Goal: Transaction & Acquisition: Purchase product/service

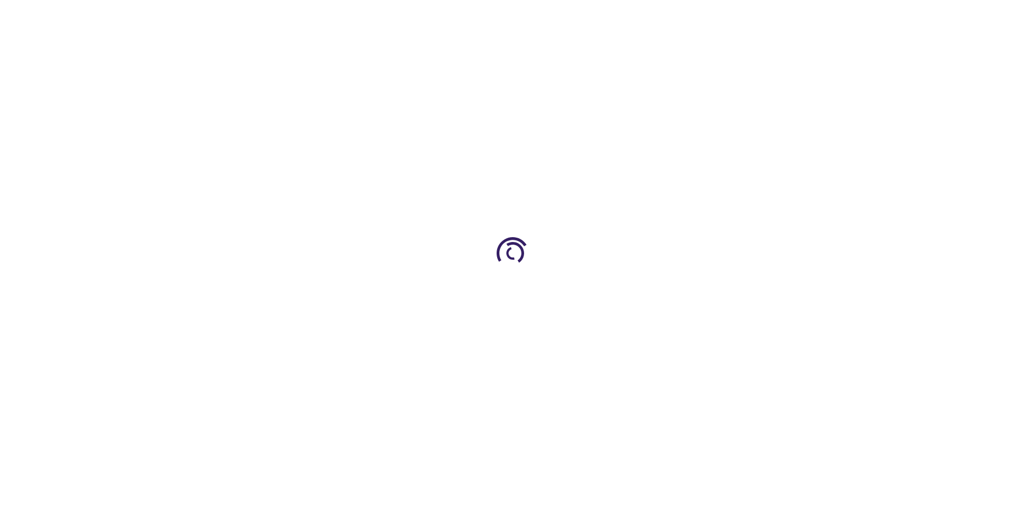
click at [677, 16] on link "Log In" at bounding box center [676, 16] width 21 height 9
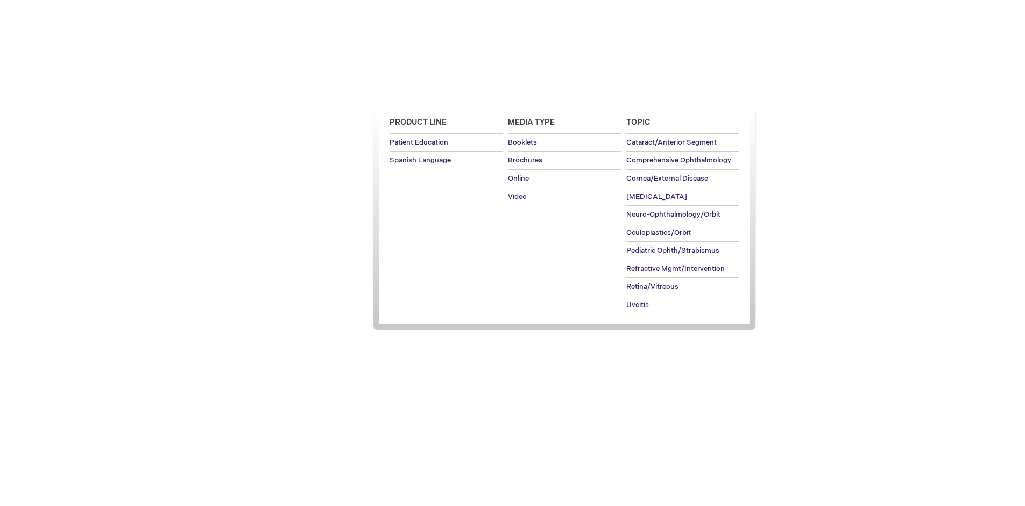
click at [415, 93] on span "Patient Education" at bounding box center [418, 93] width 74 height 9
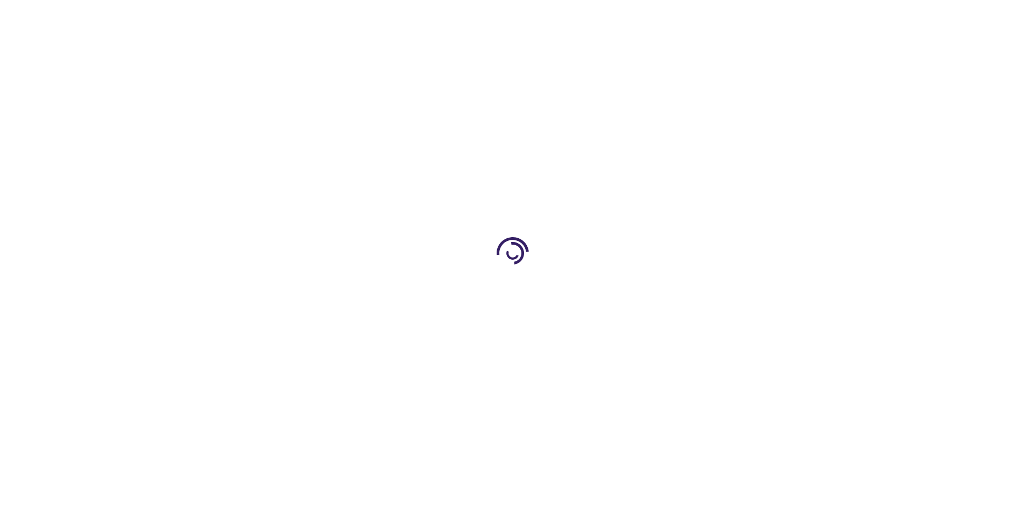
click at [678, 290] on span "Add to Cart" at bounding box center [673, 290] width 44 height 10
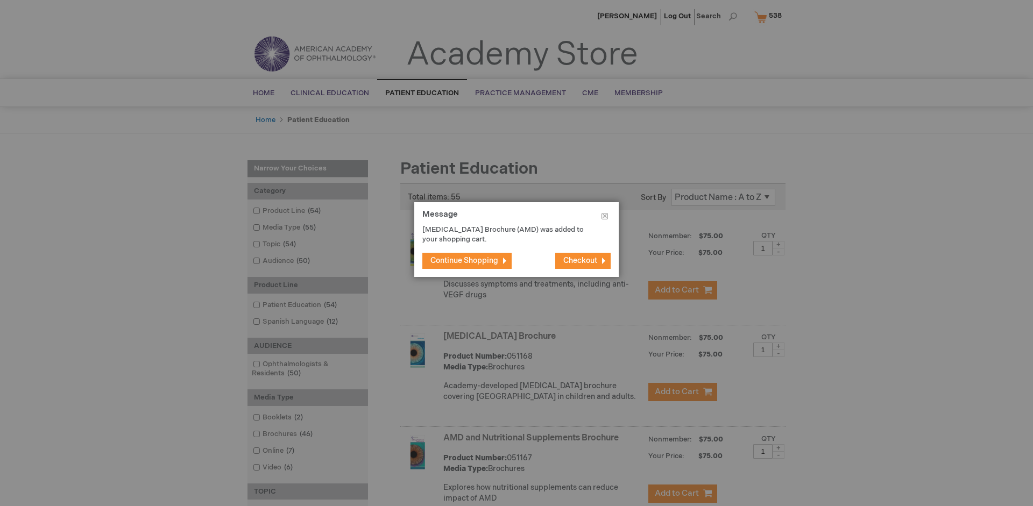
click at [464, 260] on span "Continue Shopping" at bounding box center [464, 260] width 68 height 9
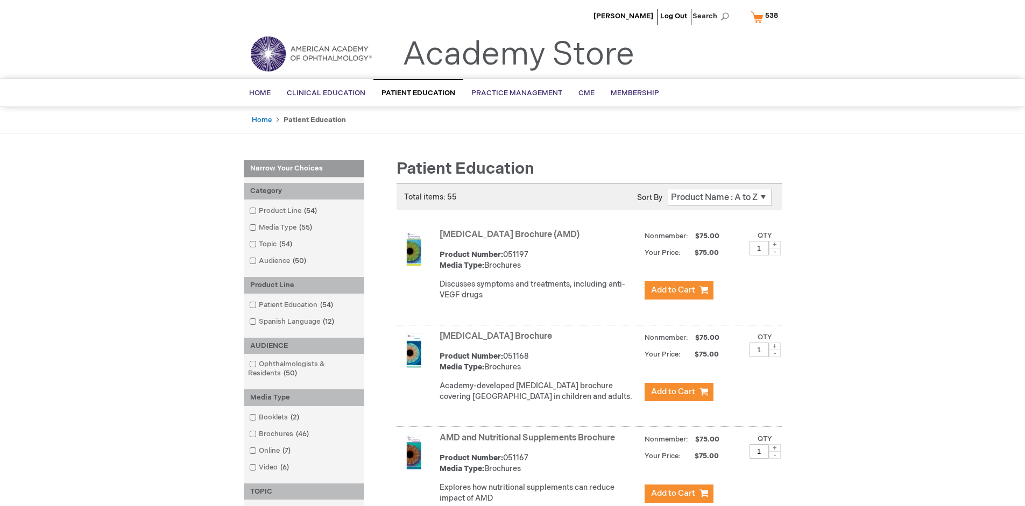
click at [529, 443] on link "AMD and Nutritional Supplements Brochure" at bounding box center [526, 438] width 175 height 10
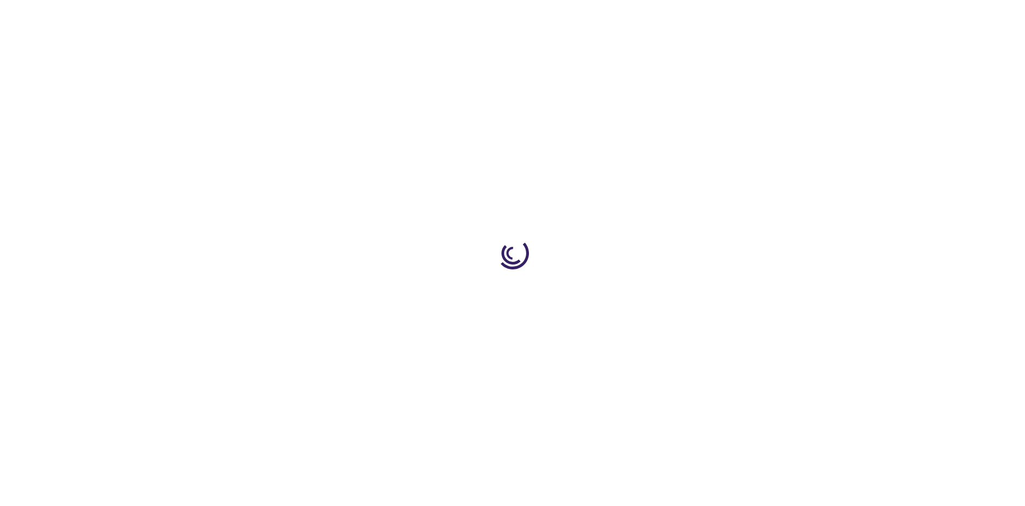
type input "1"
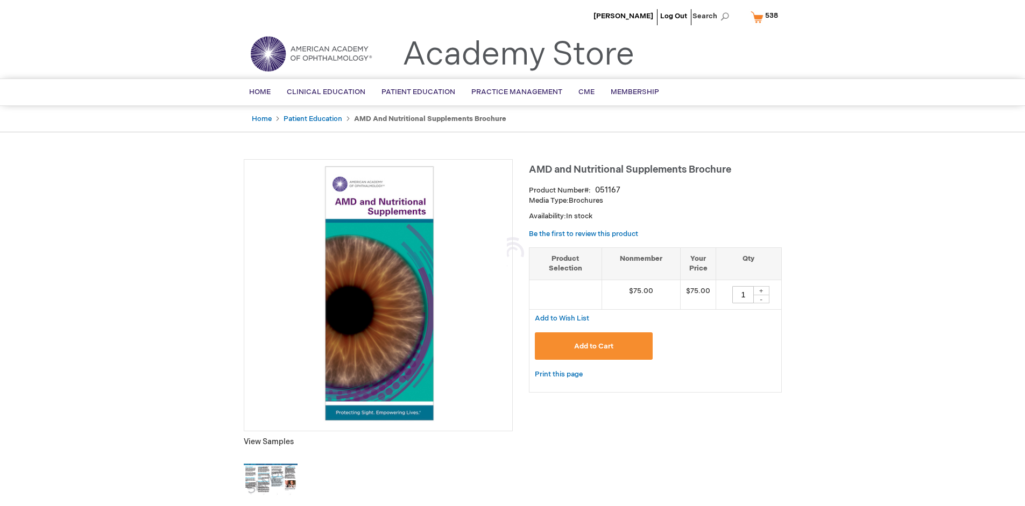
click at [593, 346] on span "Add to Cart" at bounding box center [593, 346] width 39 height 9
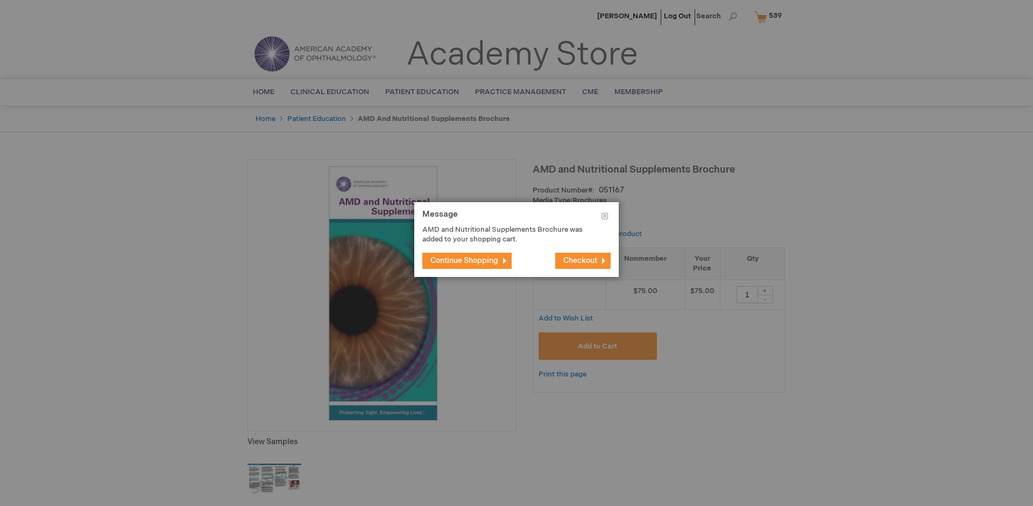
click at [464, 260] on span "Continue Shopping" at bounding box center [464, 260] width 68 height 9
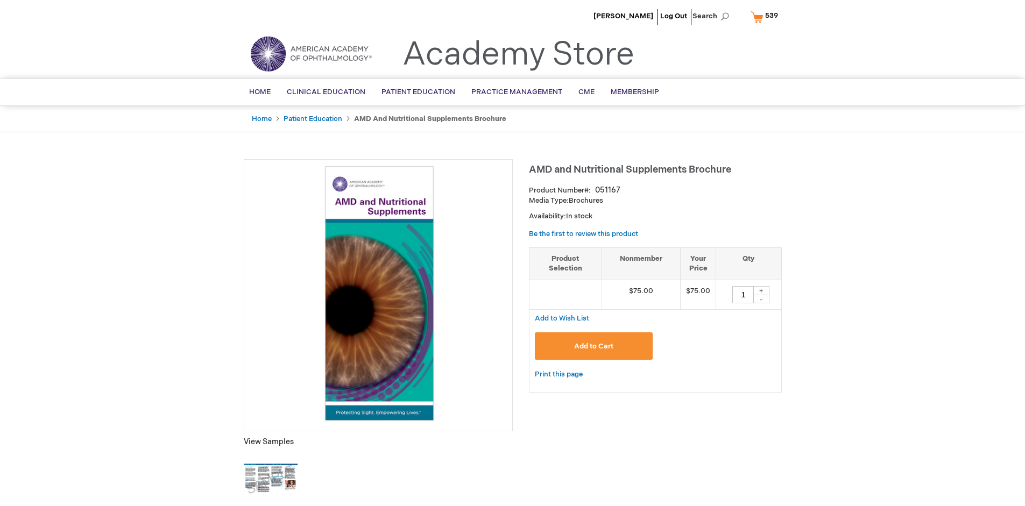
click at [766, 17] on span "539" at bounding box center [771, 15] width 13 height 9
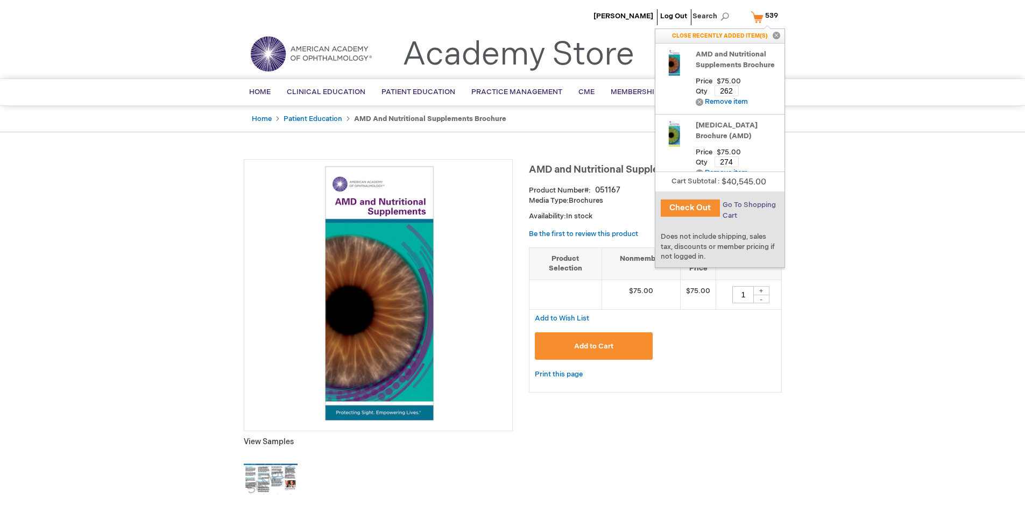
click at [748, 205] on span "Go To Shopping Cart" at bounding box center [748, 210] width 53 height 19
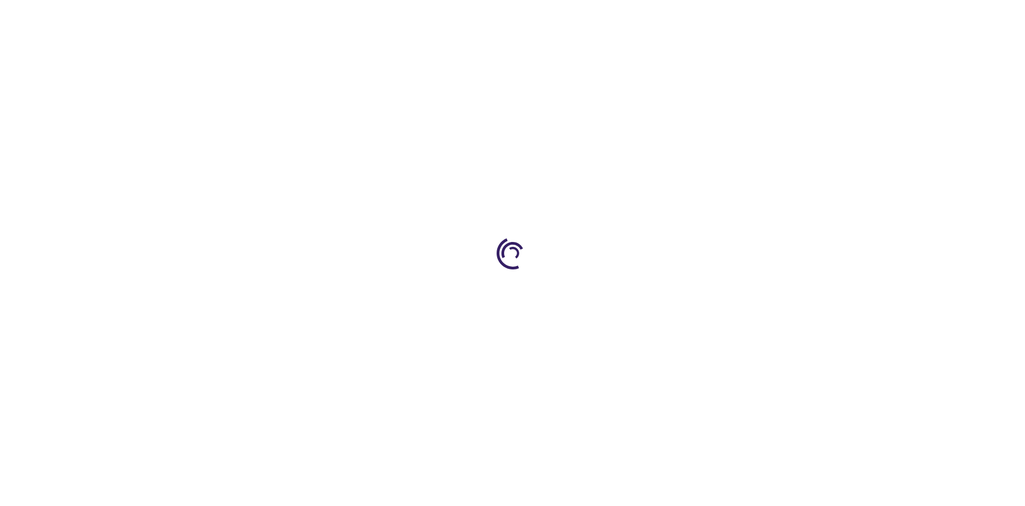
select select "US"
select select "41"
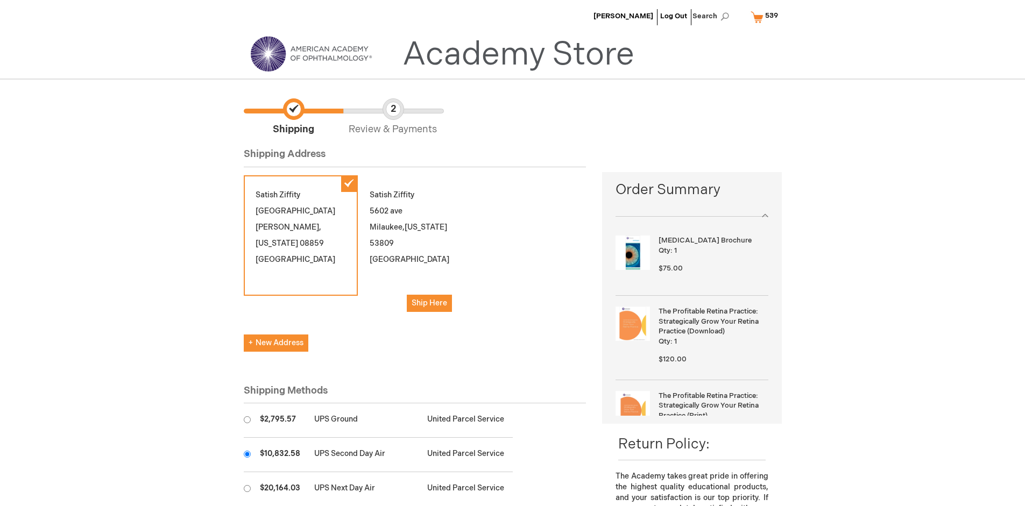
click at [247, 454] on input "radio" at bounding box center [247, 454] width 7 height 7
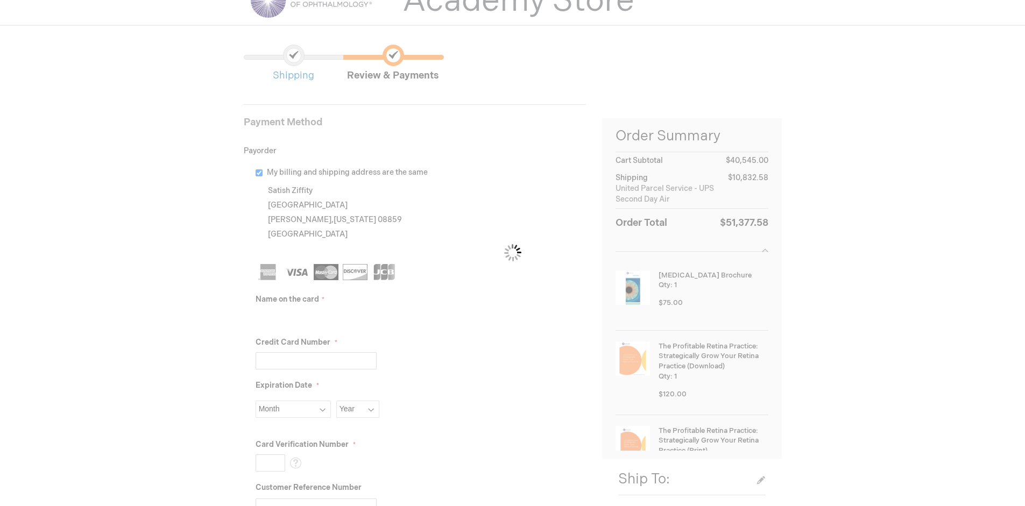
scroll to position [49, 0]
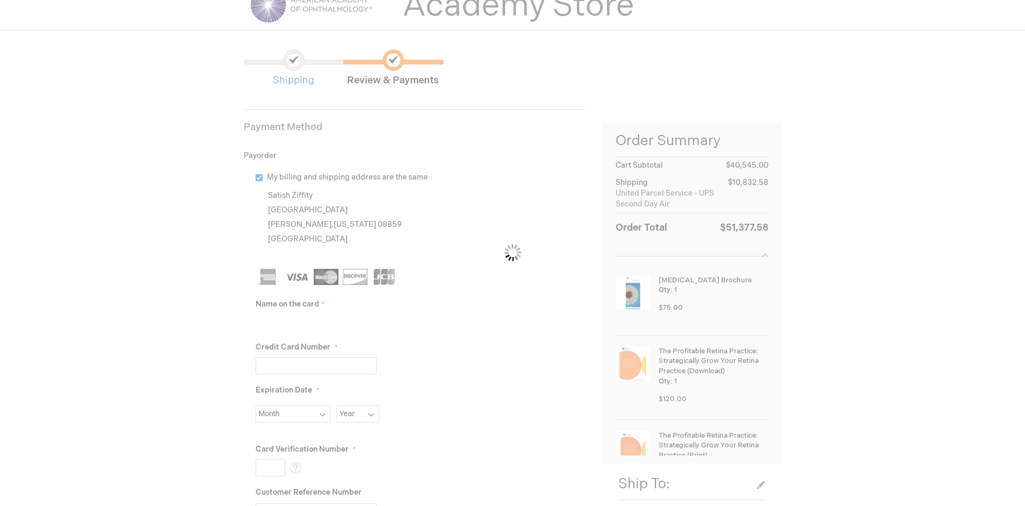
click at [316, 322] on input "Name on the card" at bounding box center [315, 322] width 121 height 17
